Goal: Task Accomplishment & Management: Manage account settings

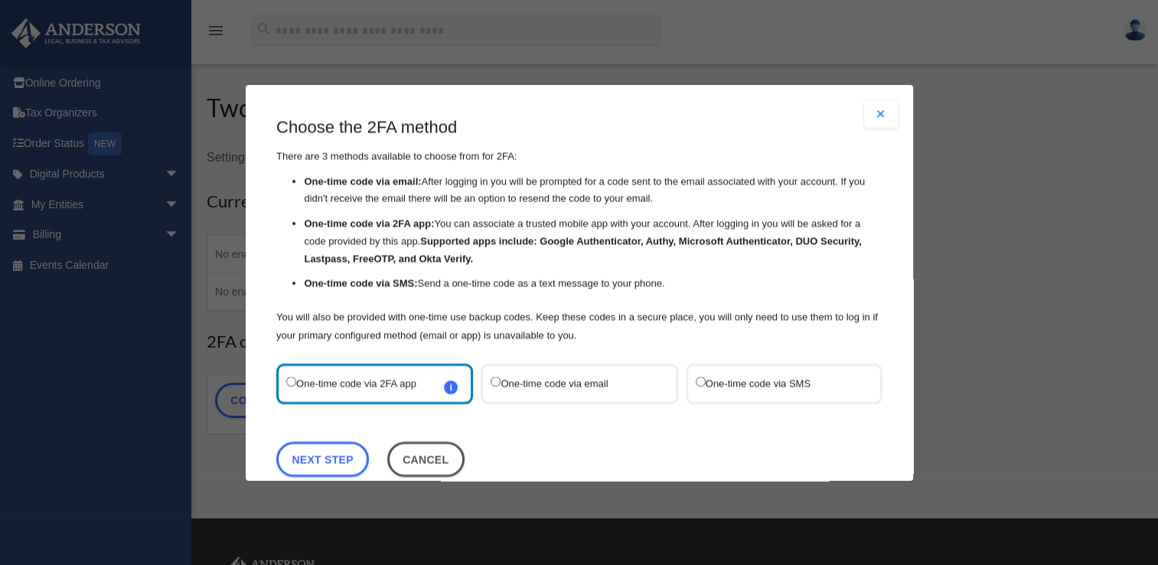
click at [879, 113] on button "Close modal" at bounding box center [881, 114] width 34 height 28
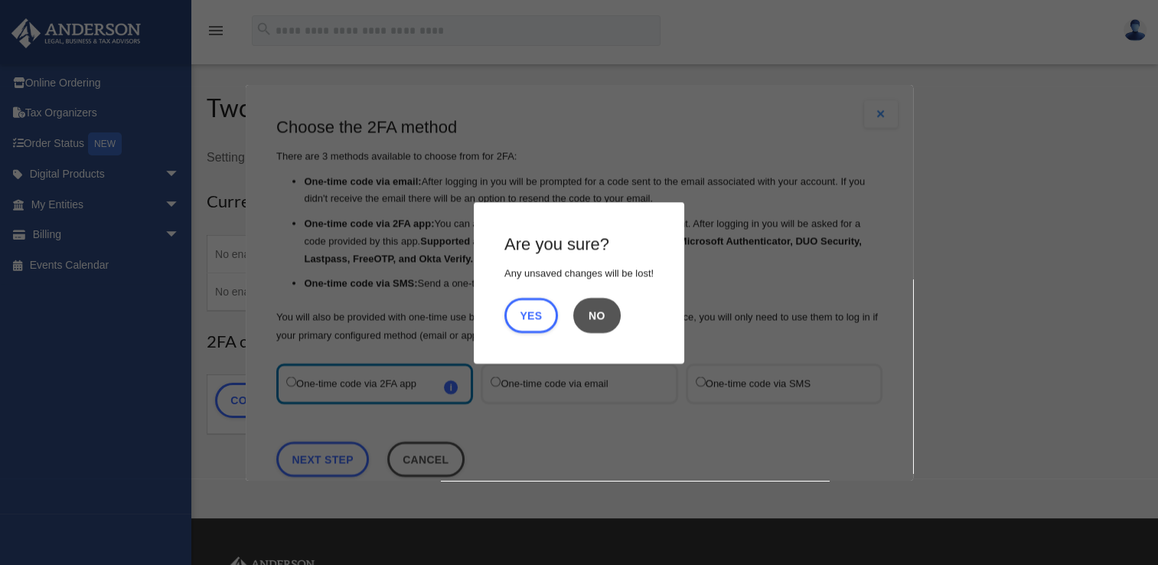
click at [592, 316] on button "No" at bounding box center [596, 314] width 47 height 35
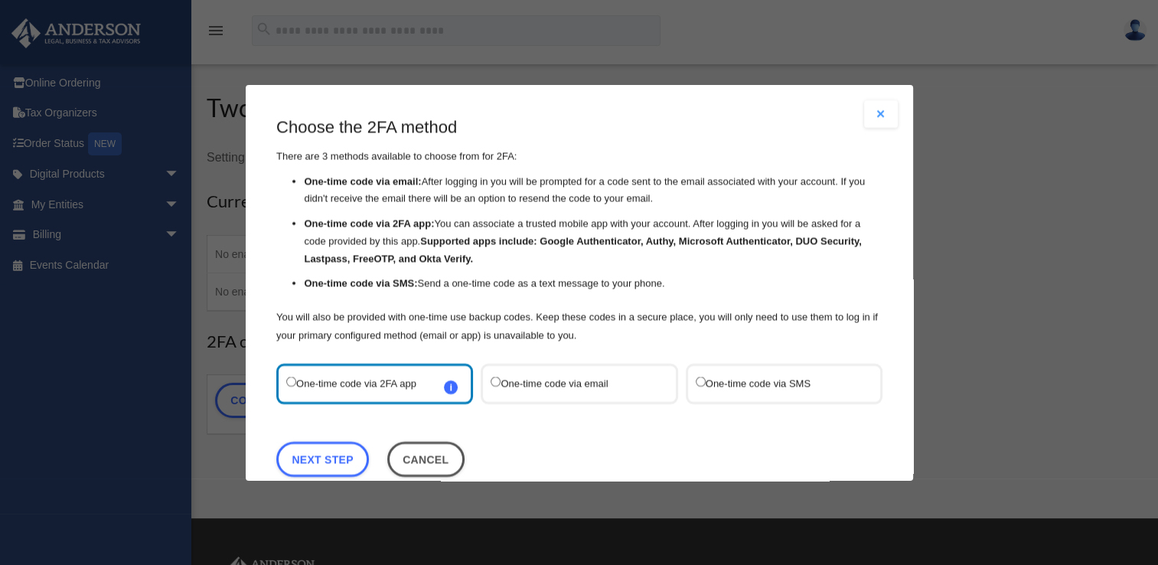
click at [762, 381] on label "One-time code via SMS" at bounding box center [776, 383] width 162 height 21
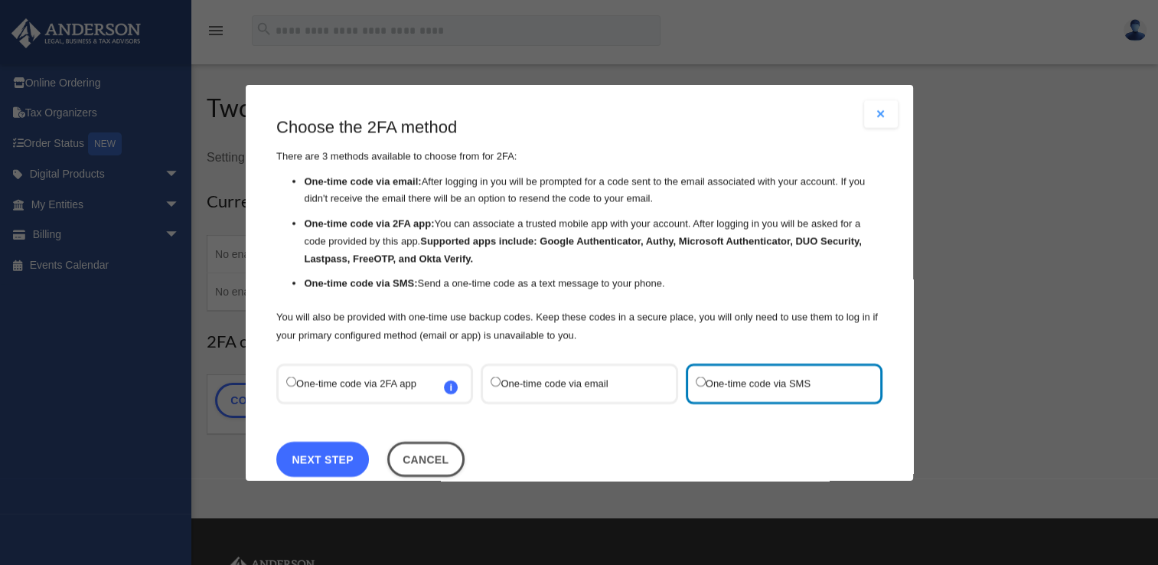
click at [351, 468] on link "Next Step" at bounding box center [322, 458] width 93 height 35
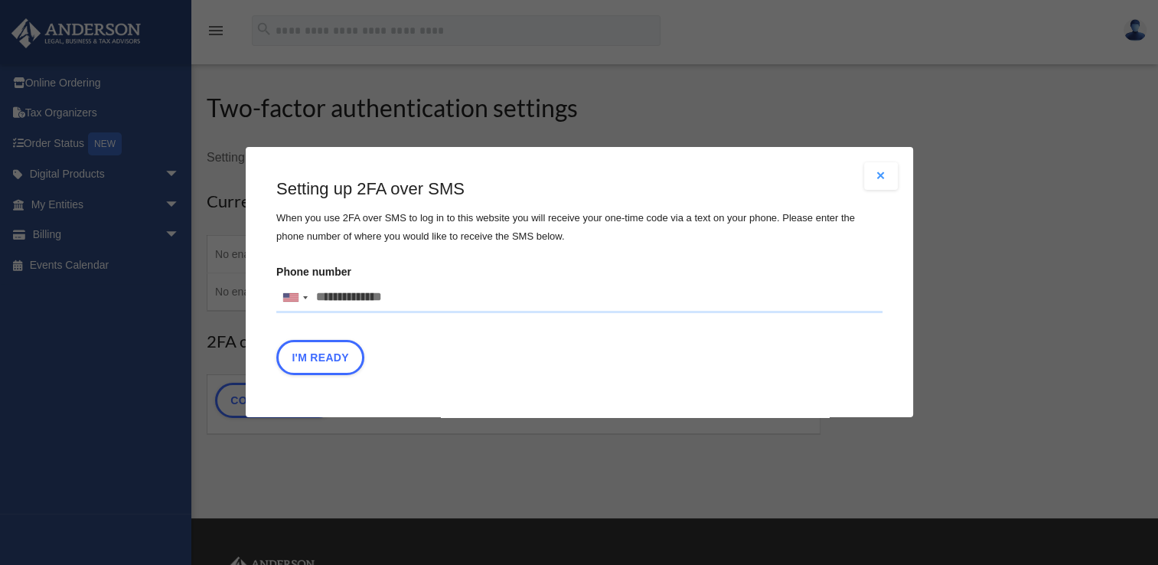
click at [404, 297] on input "Phone number [GEOGRAPHIC_DATA] +1 [GEOGRAPHIC_DATA] +44 [GEOGRAPHIC_DATA] (‫[GE…" at bounding box center [579, 297] width 606 height 31
type input "**********"
click at [341, 354] on button "I'm Ready" at bounding box center [320, 358] width 88 height 35
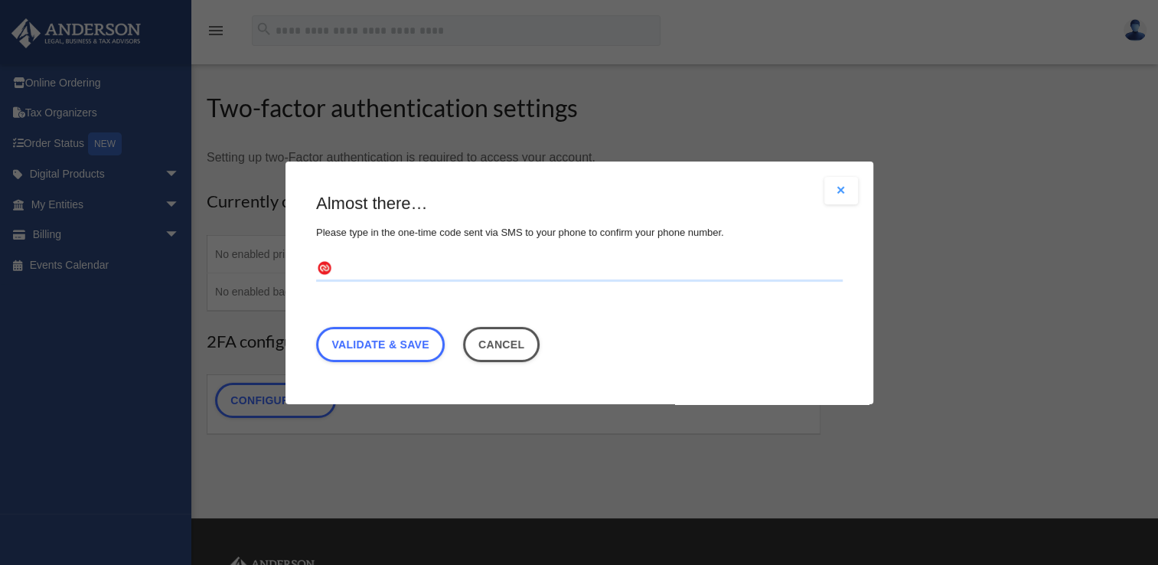
click at [403, 262] on input "text" at bounding box center [579, 268] width 527 height 24
type input "******"
click at [395, 348] on link "Validate & Save" at bounding box center [380, 343] width 129 height 35
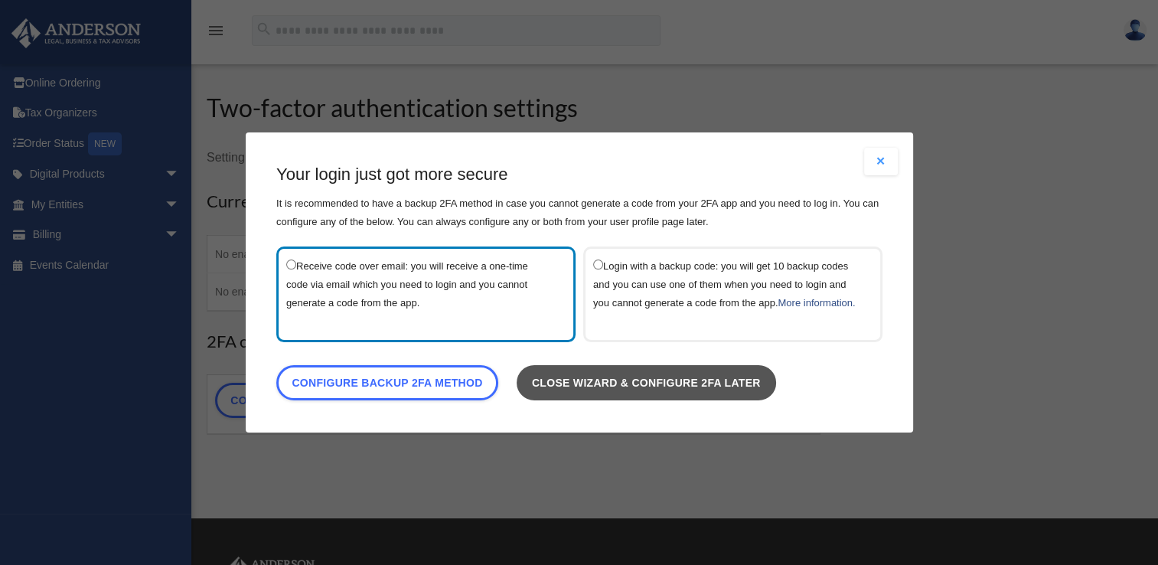
click at [635, 388] on link "Close wizard & configure 2FA later" at bounding box center [645, 382] width 259 height 35
